Goal: Information Seeking & Learning: Learn about a topic

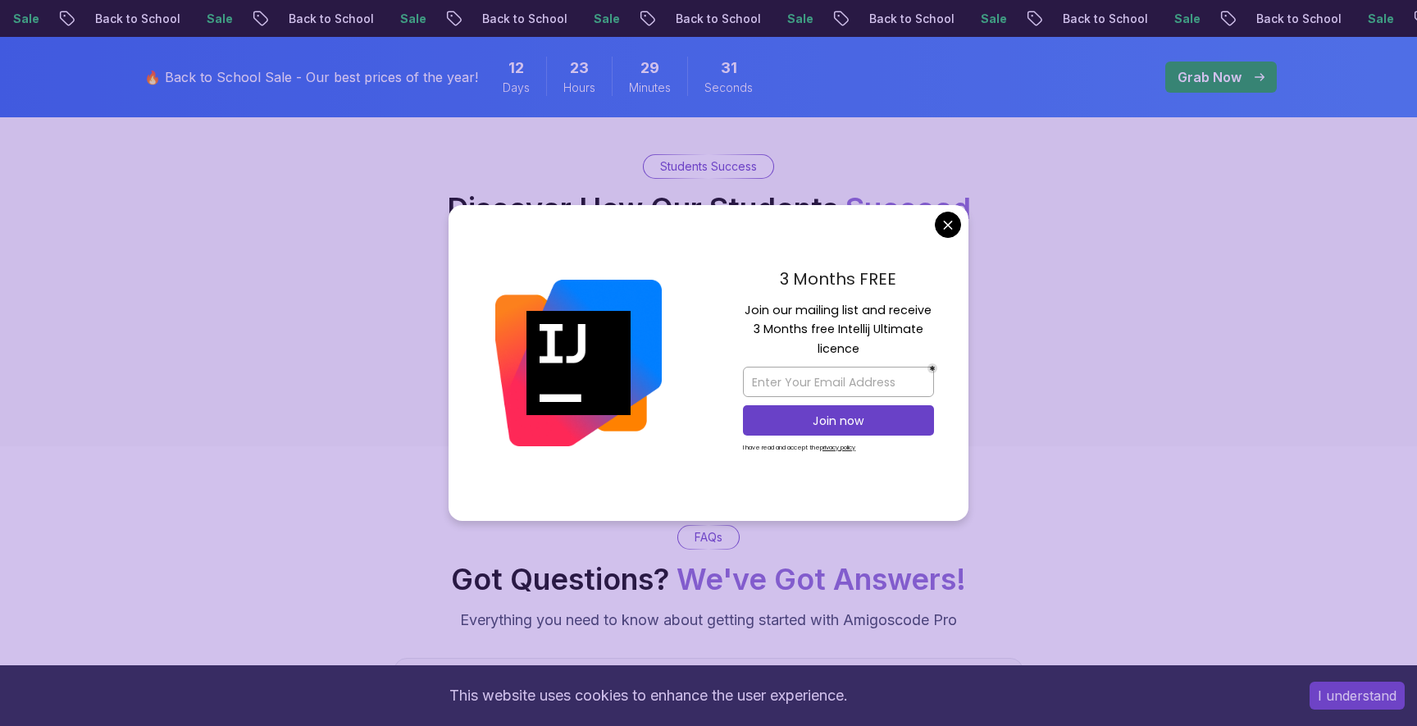
scroll to position [2157, 0]
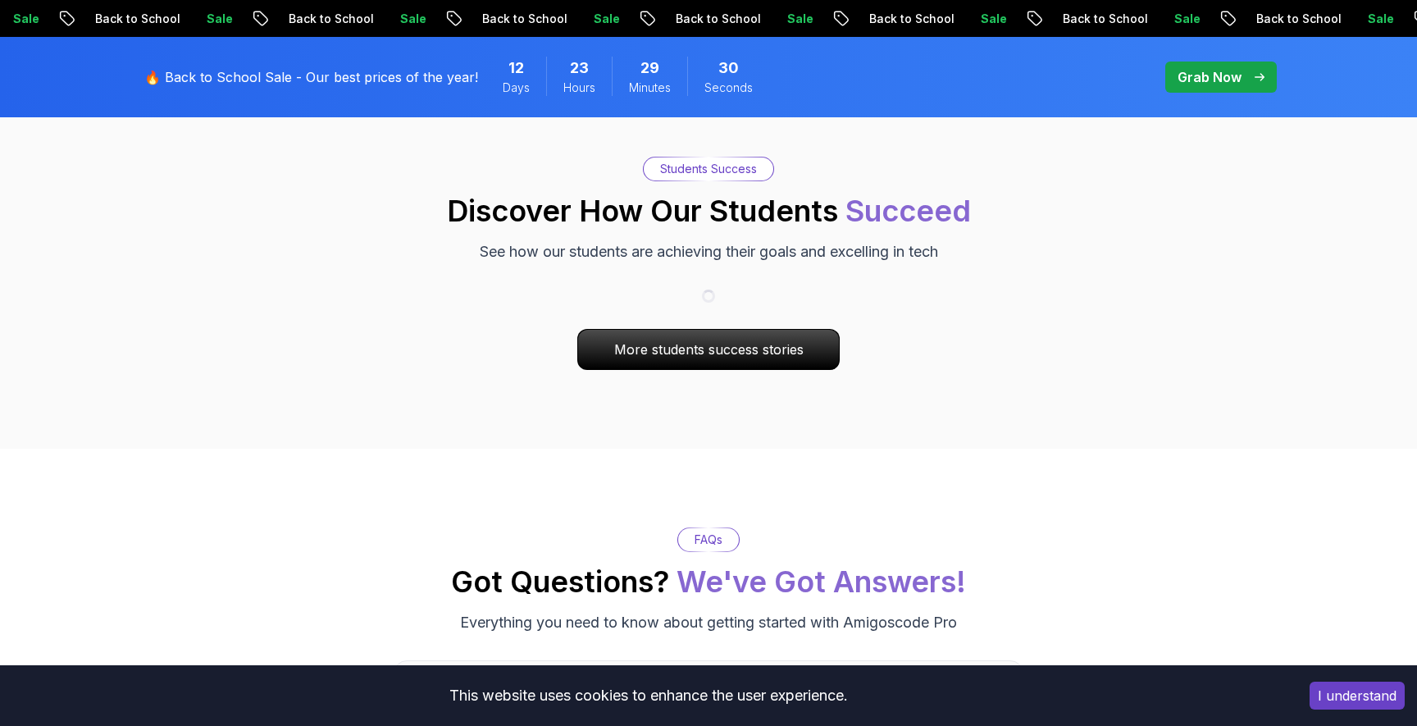
click at [952, 181] on body "Sale Back to School Sale Back to School Sale Back to School Sale Back to School…" at bounding box center [708, 144] width 1417 height 4602
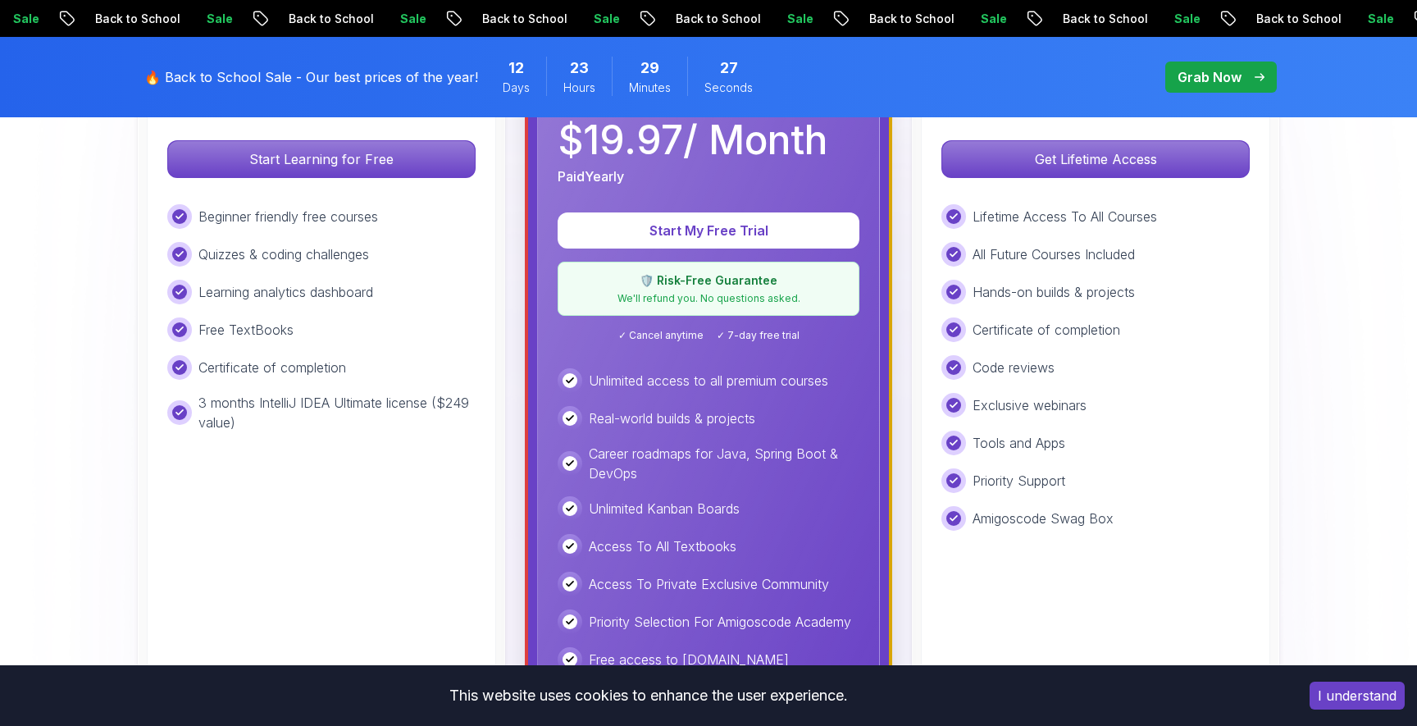
scroll to position [595, 0]
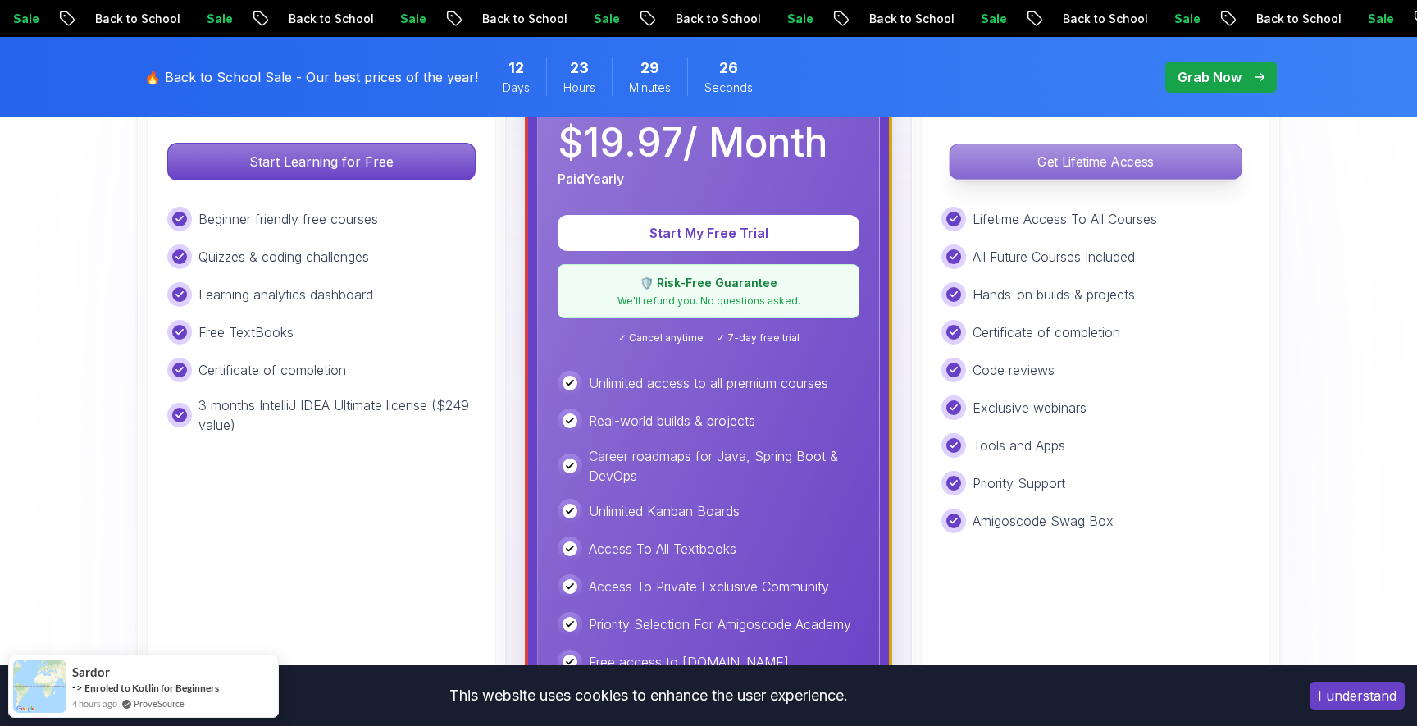
click at [1077, 168] on p "Get Lifetime Access" at bounding box center [1095, 161] width 291 height 34
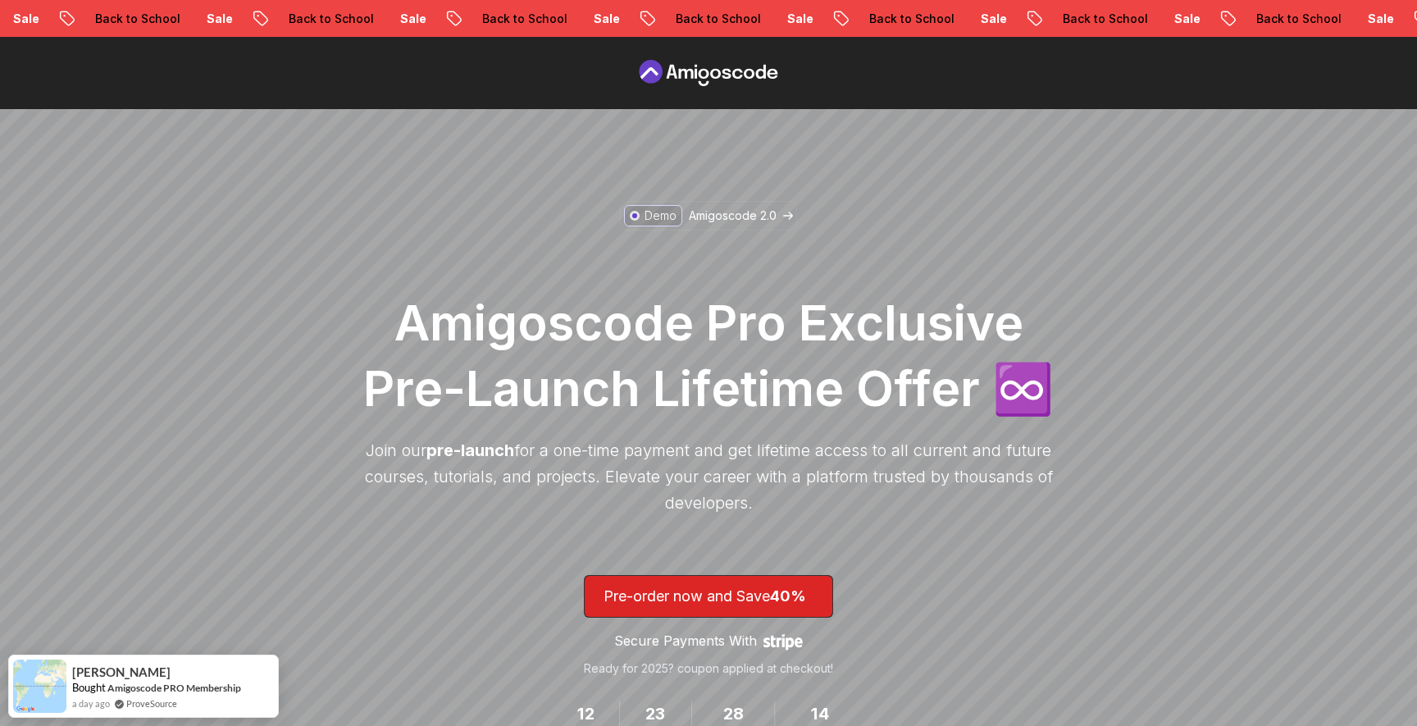
click at [684, 71] on icon at bounding box center [686, 74] width 15 height 10
click at [722, 208] on p "Amigoscode 2.0" at bounding box center [733, 215] width 88 height 16
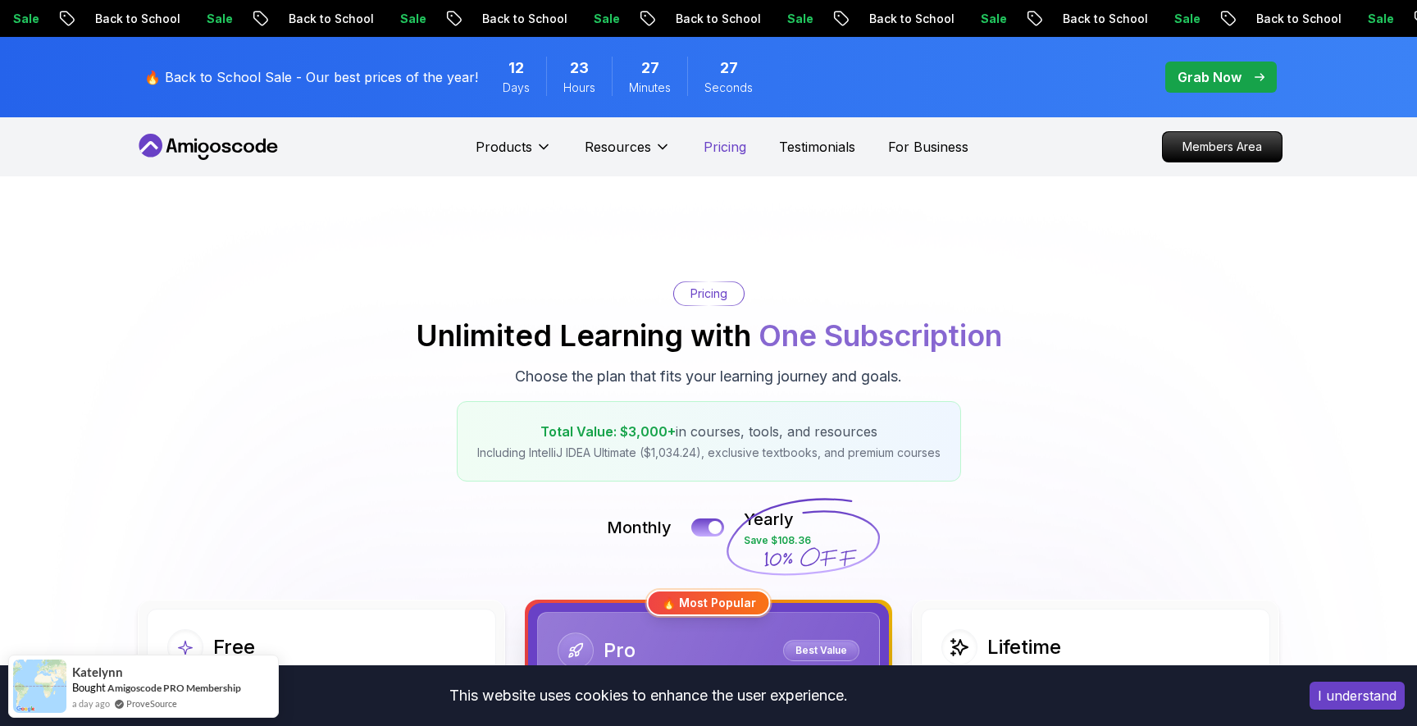
click at [726, 141] on p "Pricing" at bounding box center [725, 147] width 43 height 20
click at [715, 146] on p "Pricing" at bounding box center [725, 147] width 43 height 20
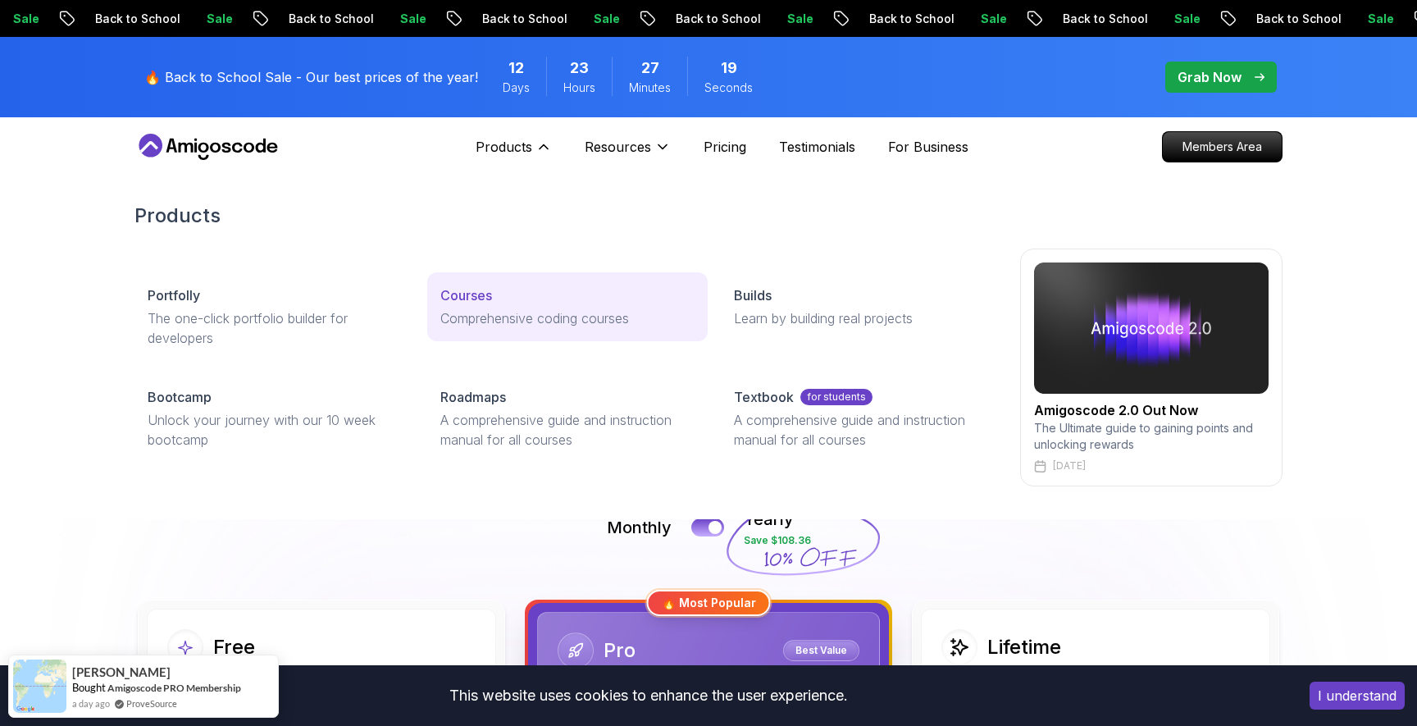
click at [472, 289] on p "Courses" at bounding box center [466, 295] width 52 height 20
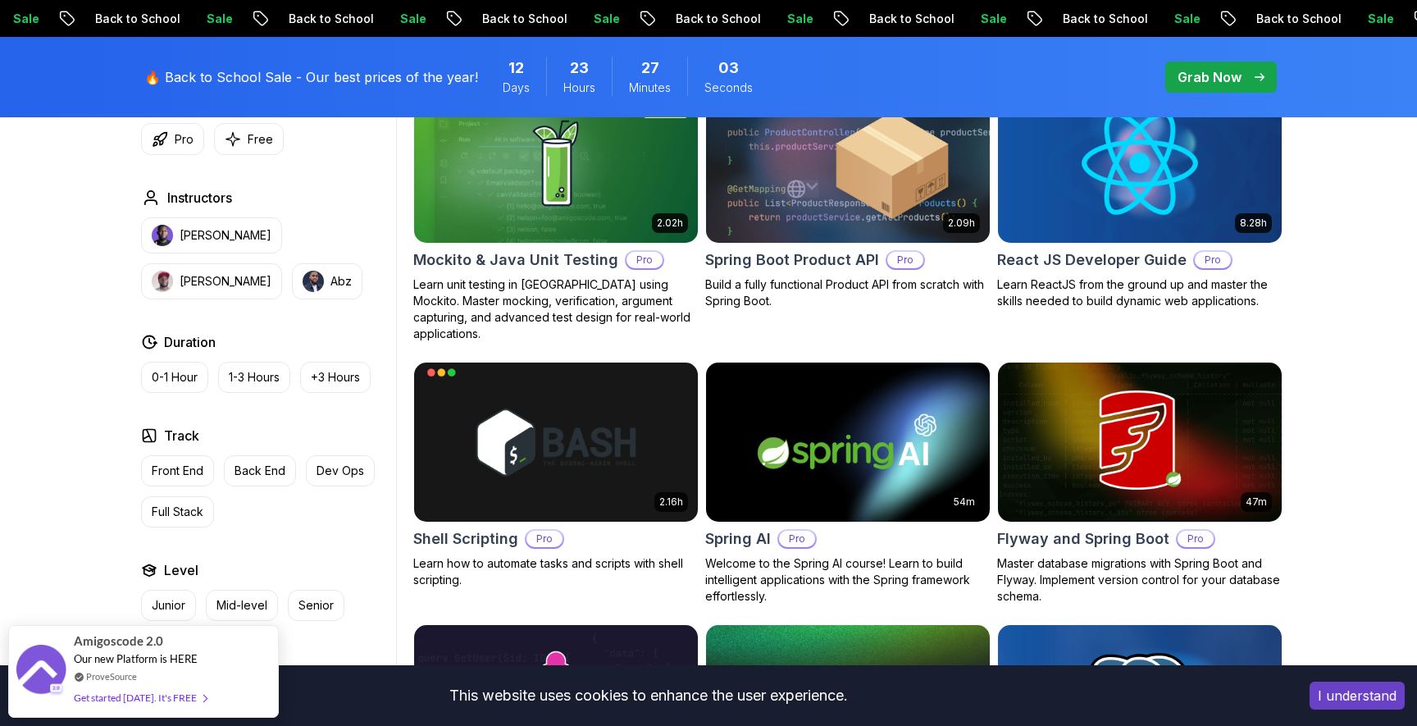
scroll to position [3653, 0]
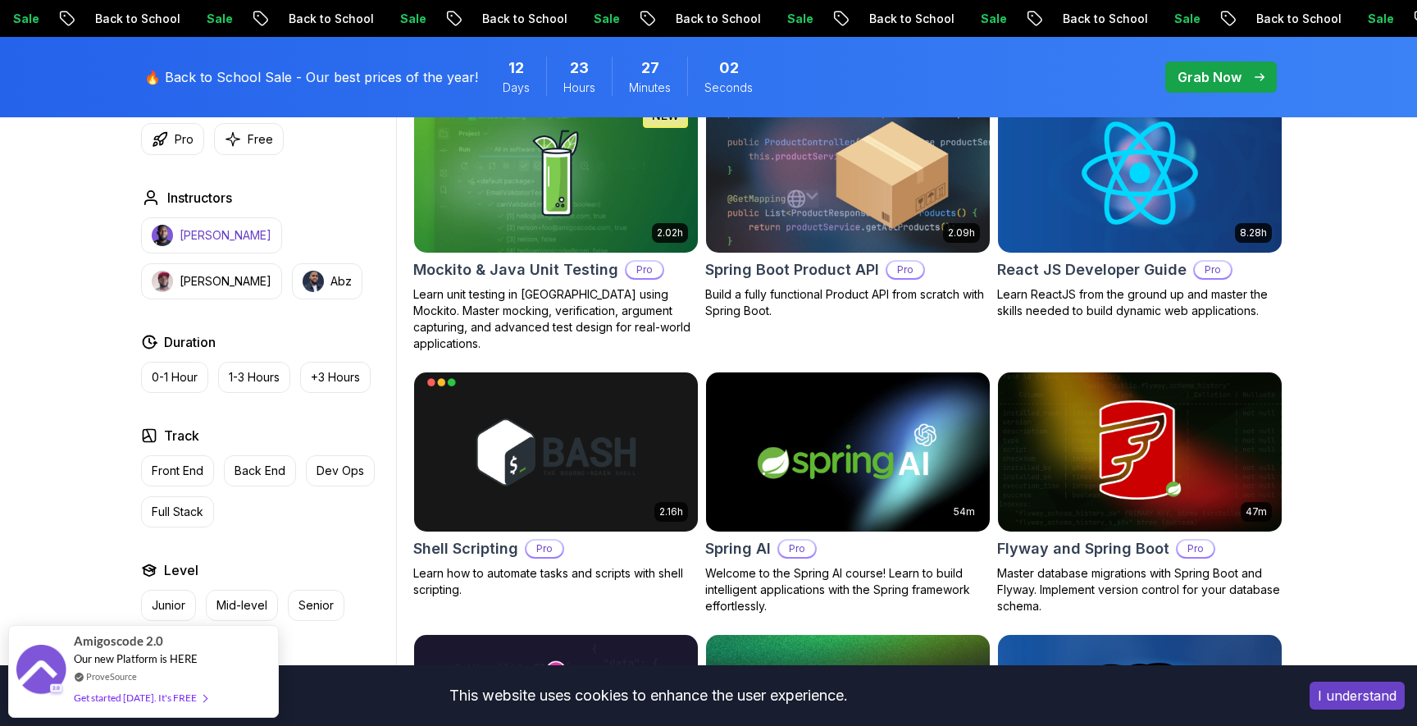
click at [212, 250] on button "[PERSON_NAME]" at bounding box center [211, 235] width 141 height 36
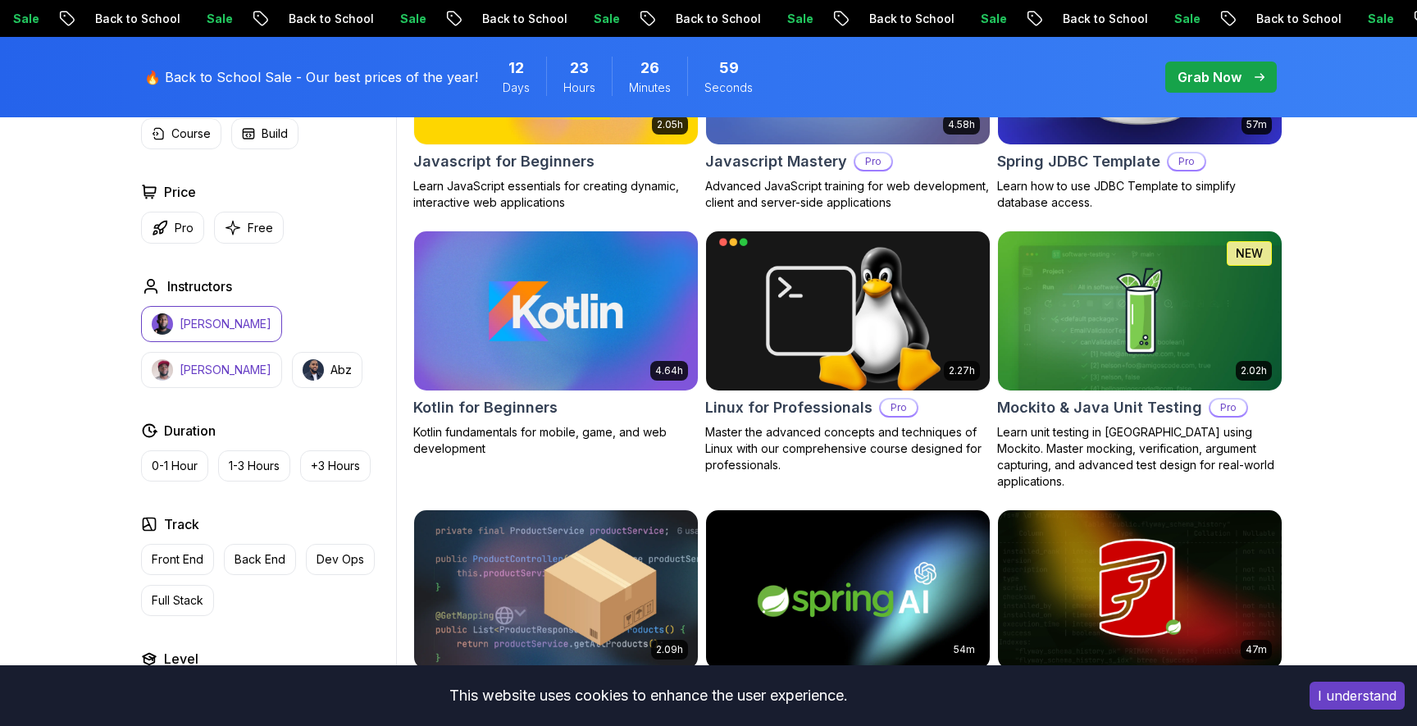
scroll to position [3161, 0]
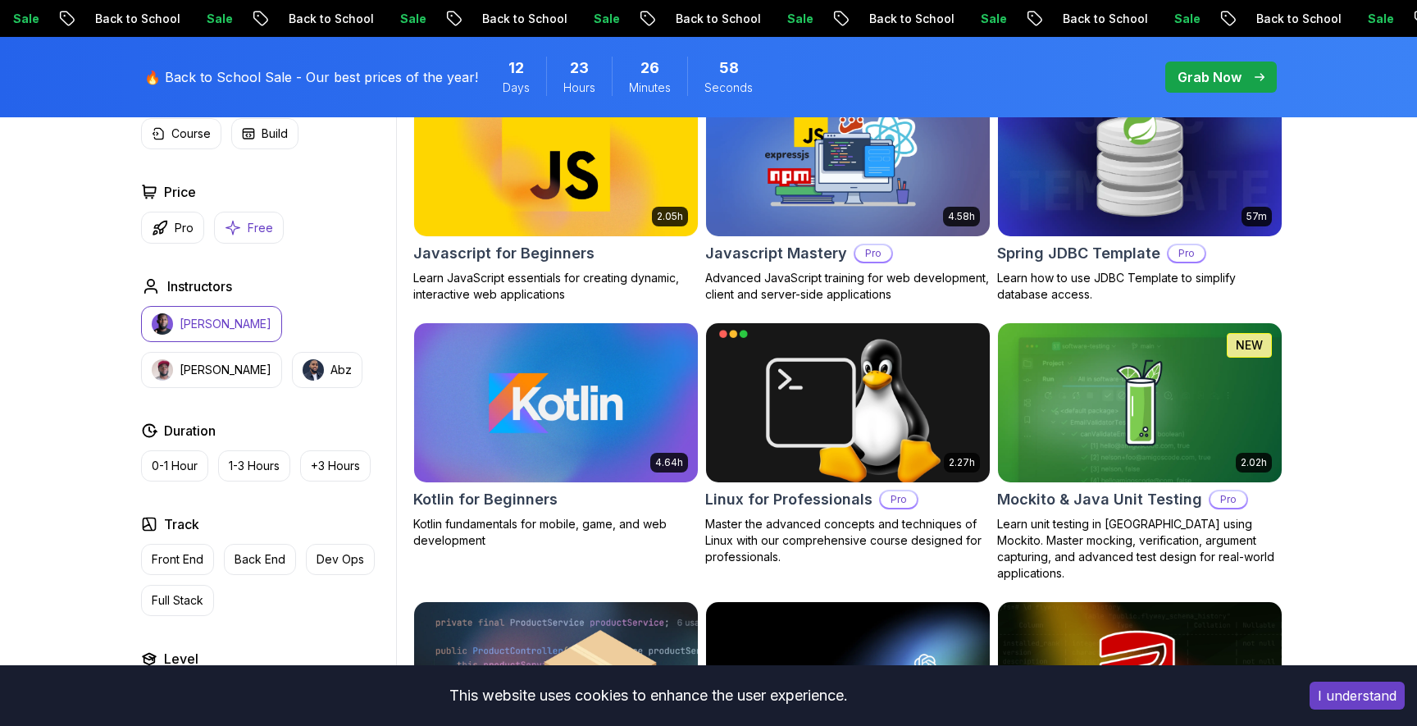
click at [233, 218] on button "Free" at bounding box center [249, 228] width 70 height 32
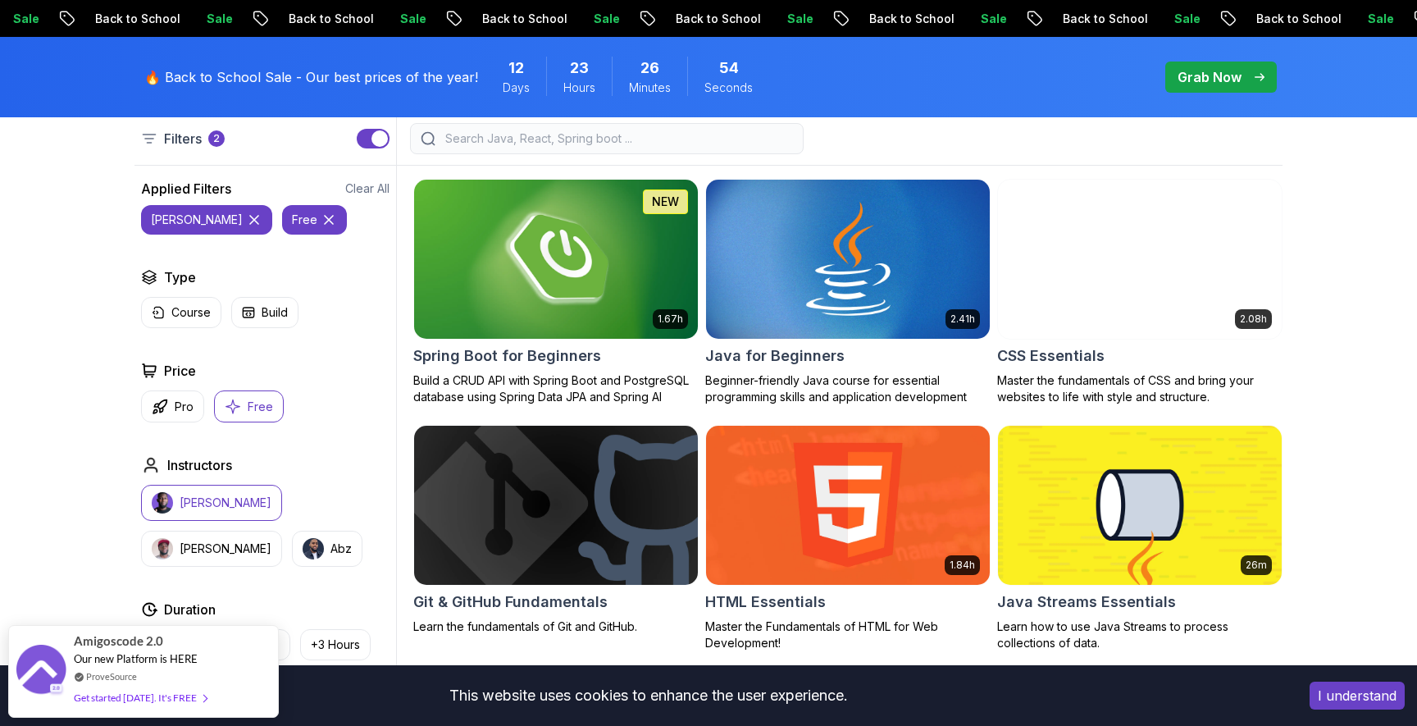
scroll to position [606, 0]
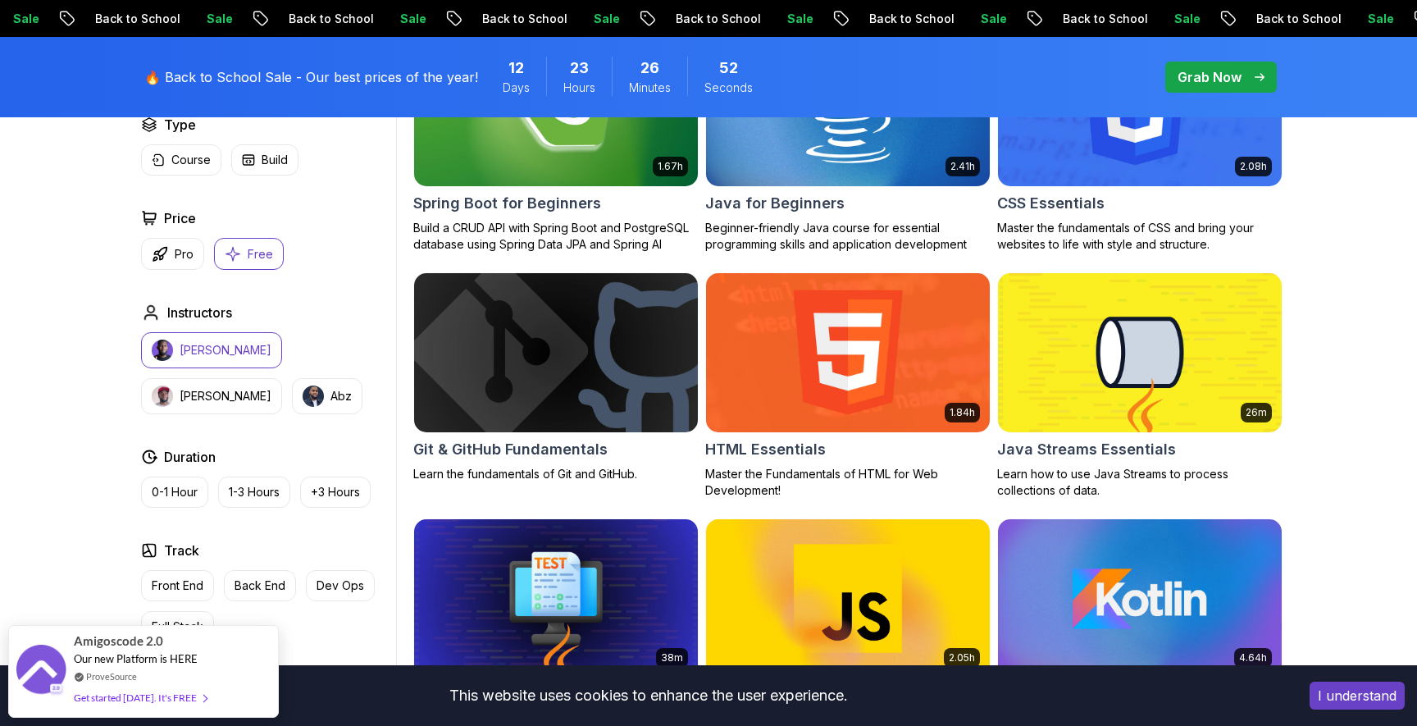
click at [222, 338] on button "[PERSON_NAME]" at bounding box center [211, 350] width 141 height 36
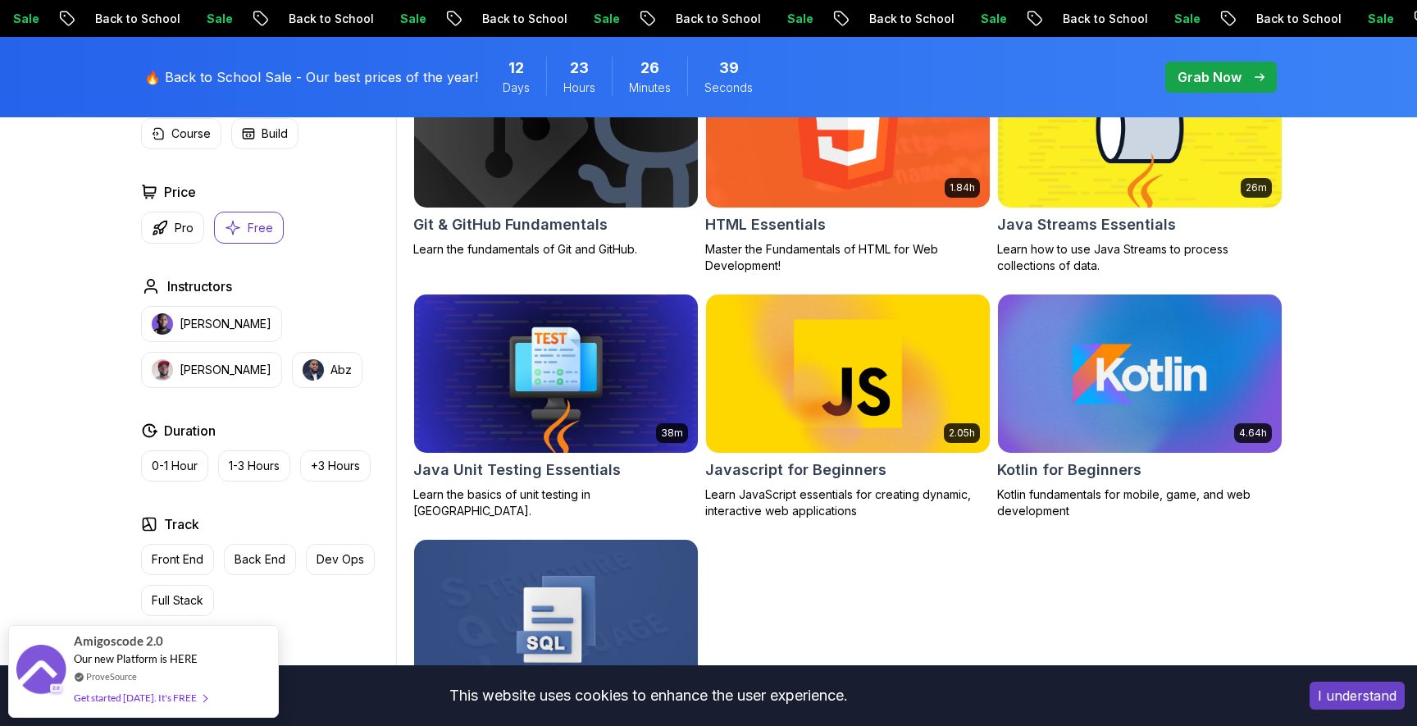
scroll to position [828, 0]
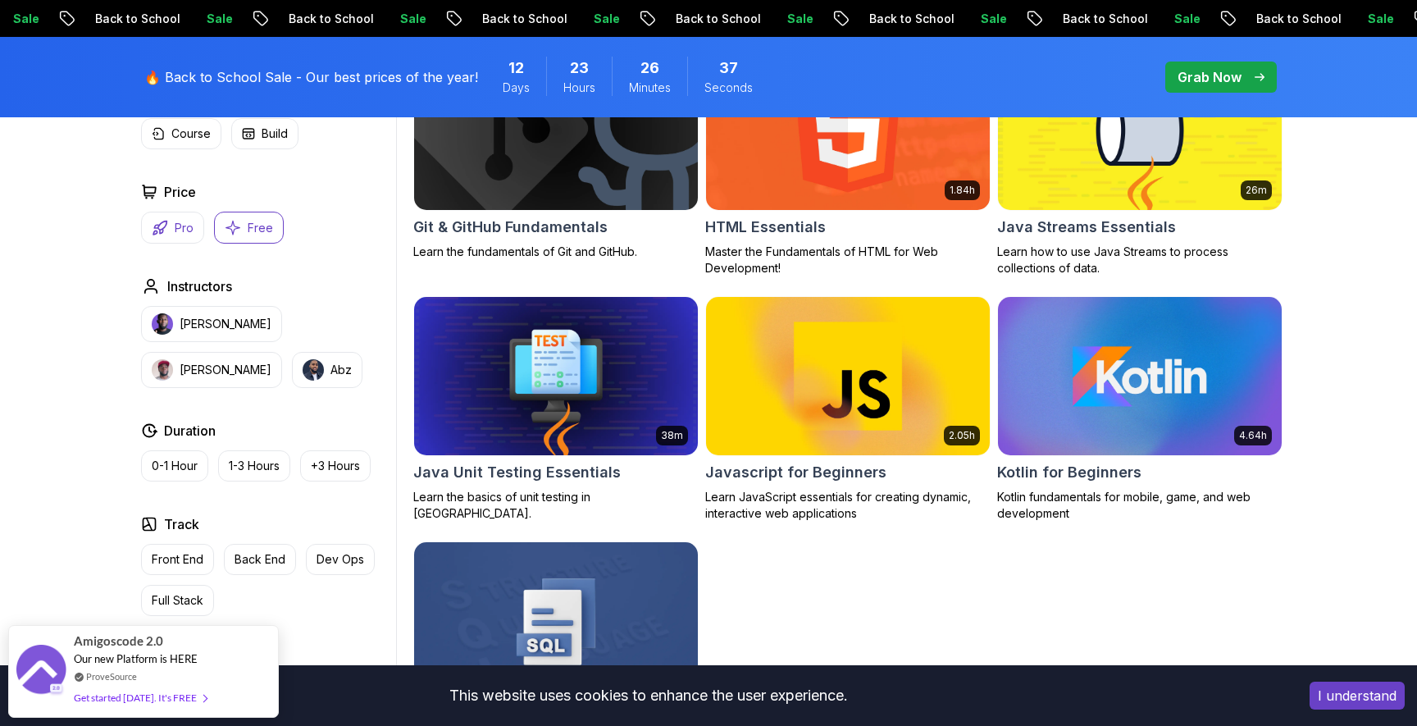
click at [180, 231] on p "Pro" at bounding box center [184, 228] width 19 height 16
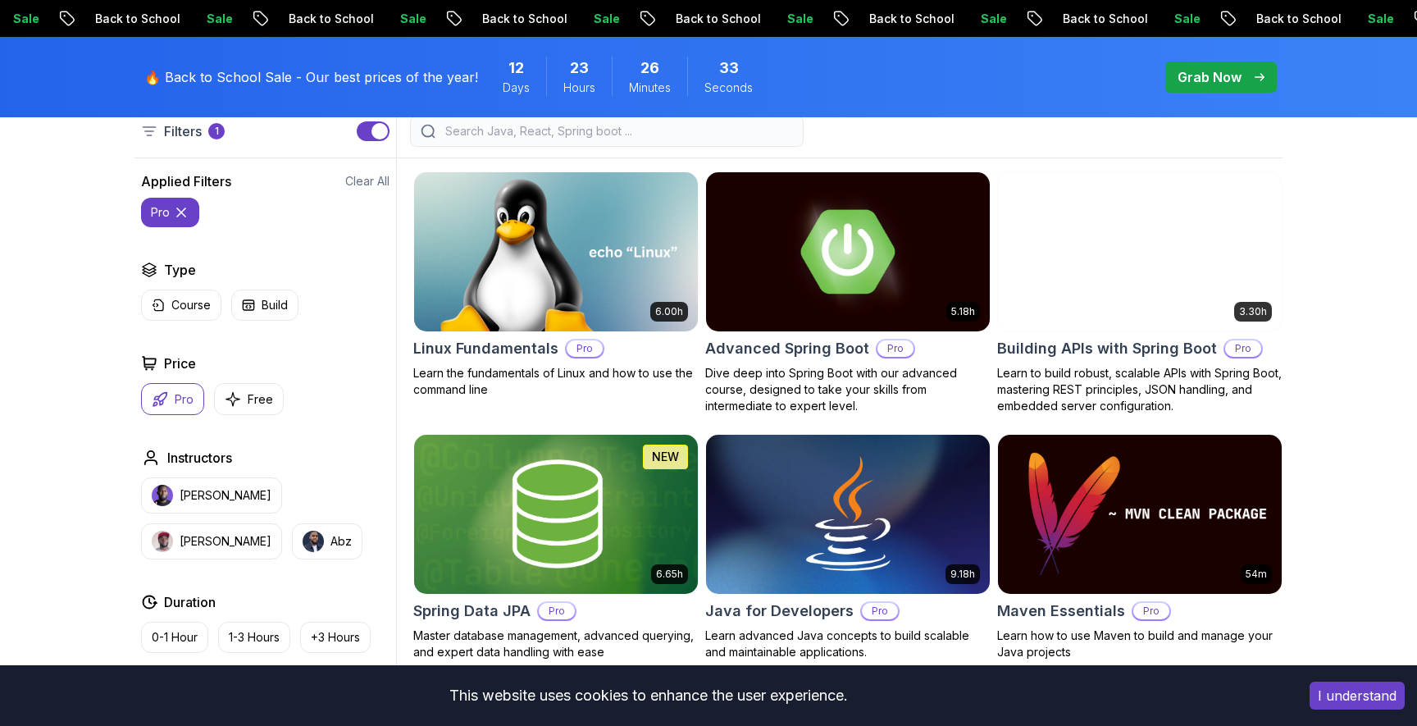
scroll to position [414, 0]
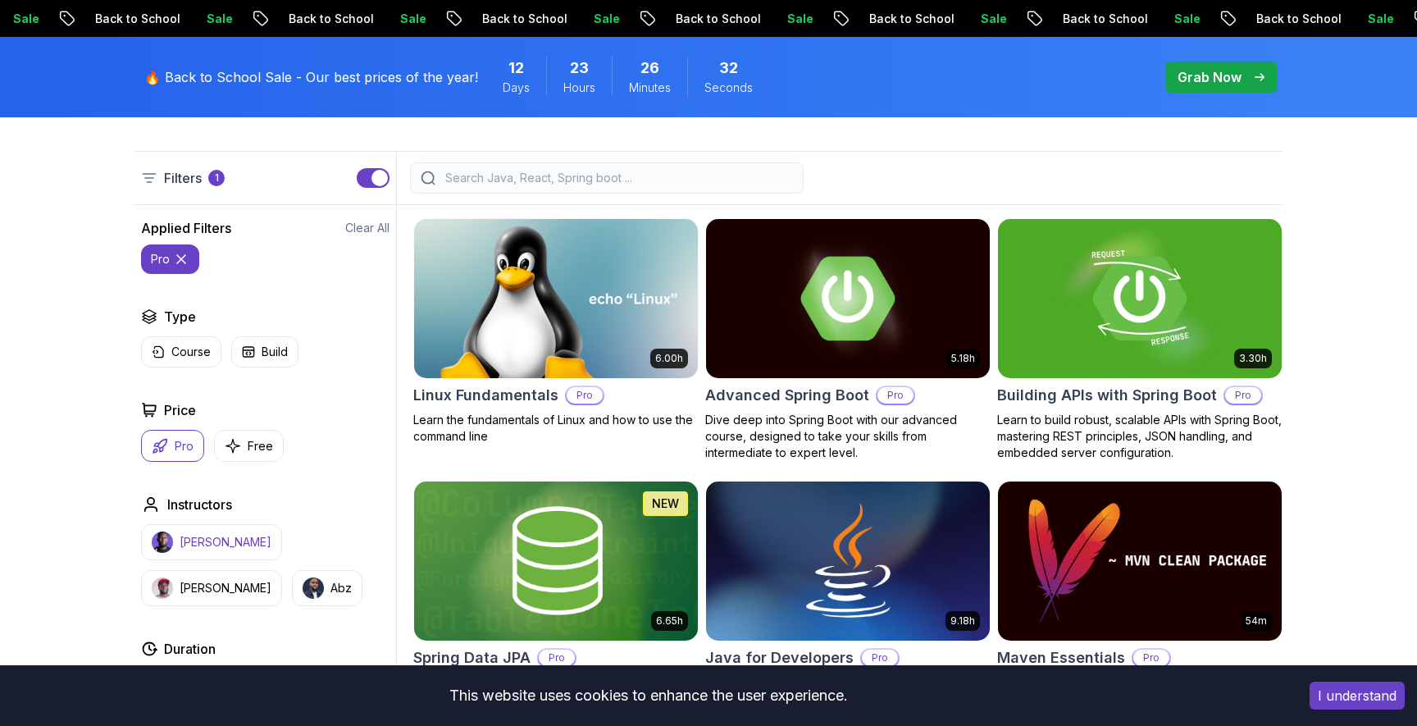
click at [215, 552] on button "[PERSON_NAME]" at bounding box center [211, 542] width 141 height 36
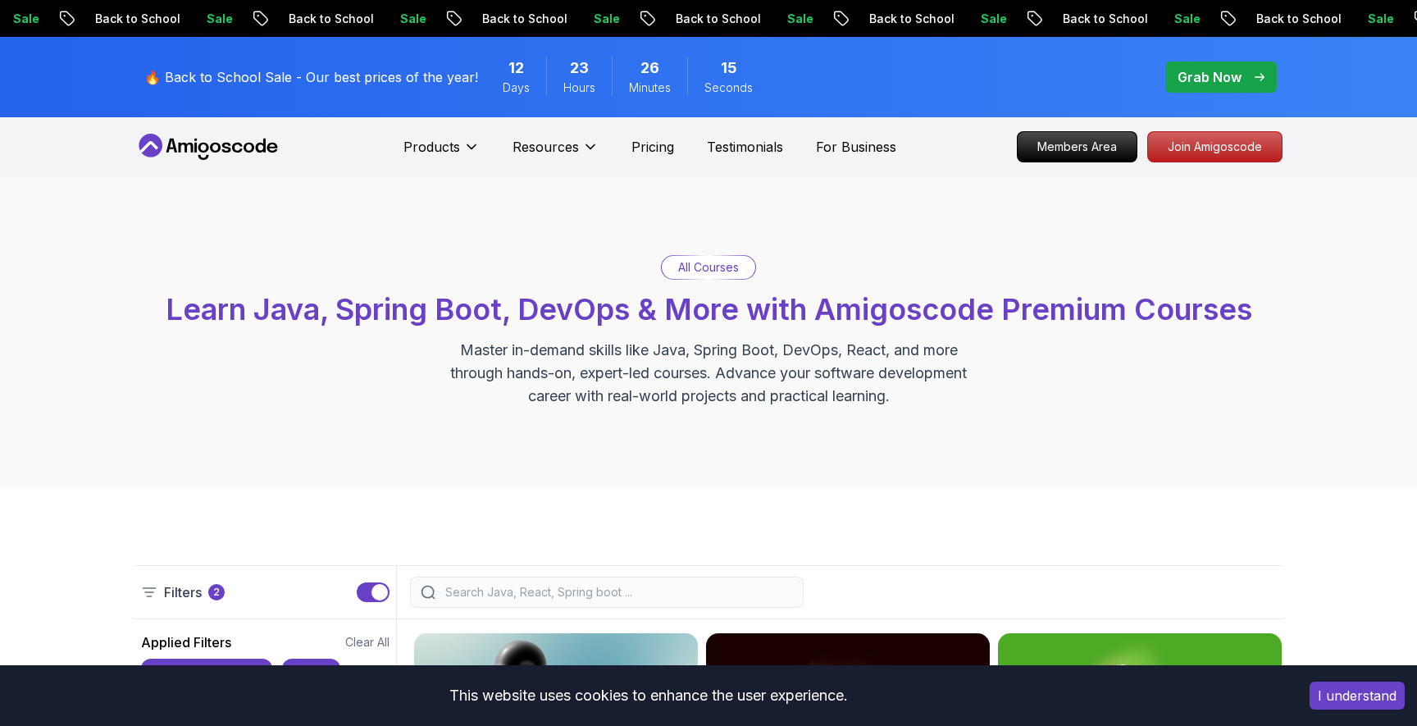
click at [236, 147] on icon at bounding box center [208, 147] width 148 height 26
